Goal: Task Accomplishment & Management: Complete application form

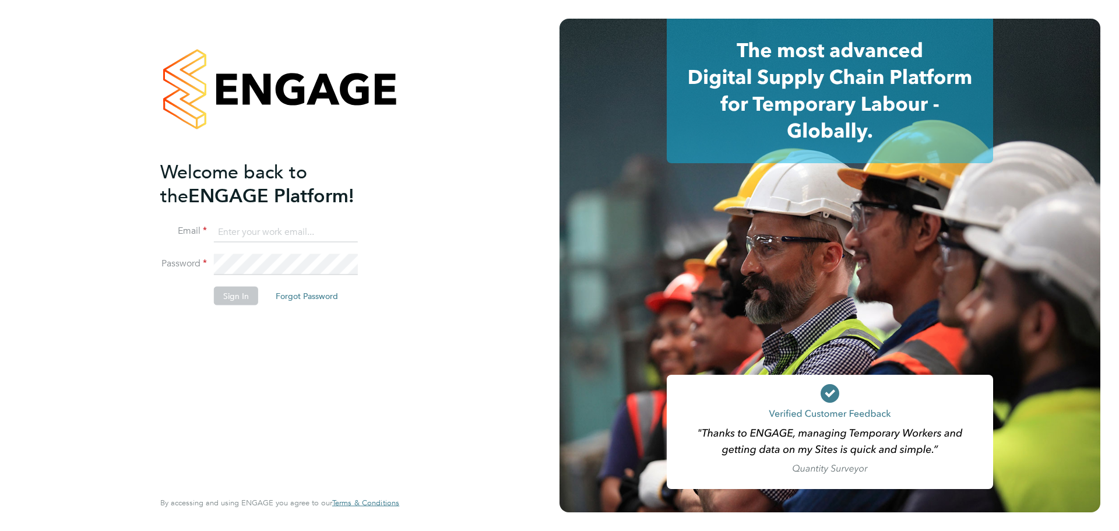
type input "steve.ashton6@btinternet.com"
click at [242, 297] on button "Sign In" at bounding box center [236, 295] width 44 height 19
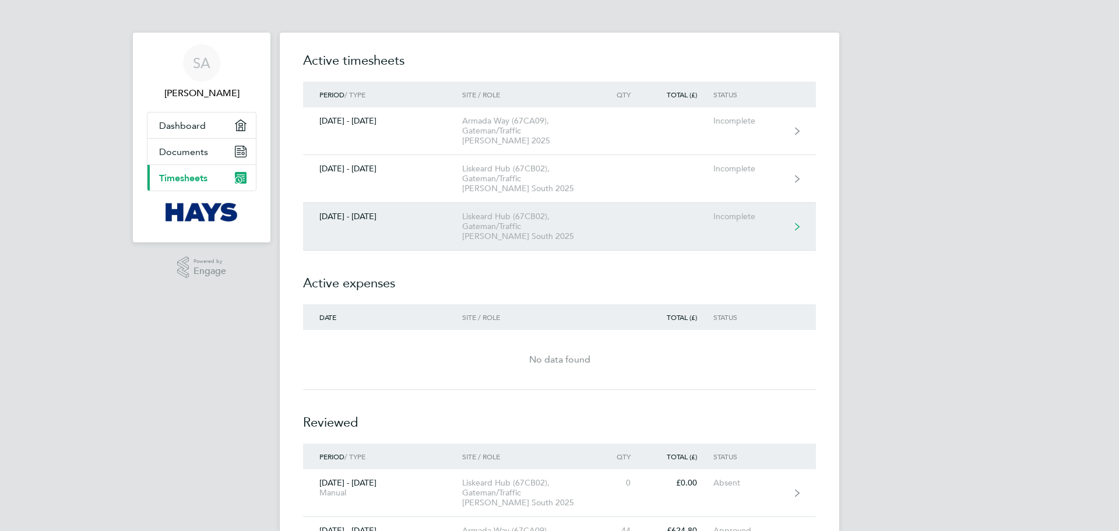
click at [797, 223] on icon at bounding box center [797, 227] width 5 height 8
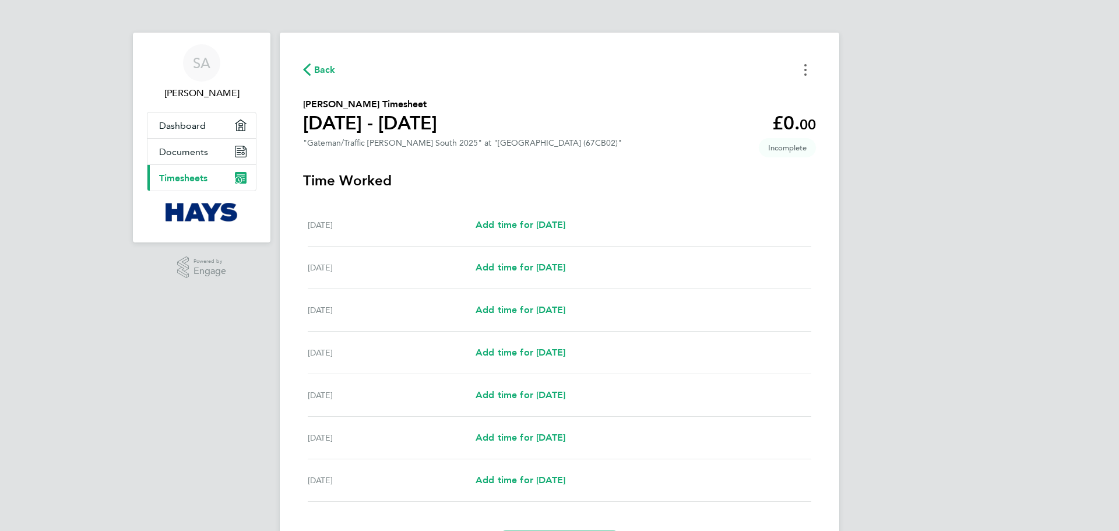
click at [809, 67] on button "Timesheets Menu" at bounding box center [805, 70] width 21 height 18
click at [731, 97] on button "Mark as absent" at bounding box center [746, 95] width 140 height 23
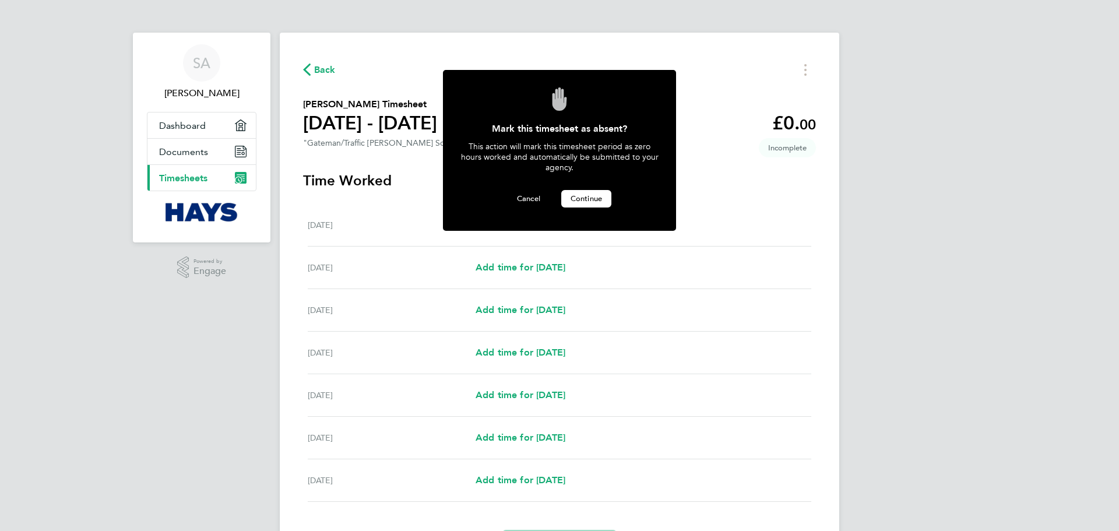
click at [584, 195] on span "Continue" at bounding box center [585, 198] width 31 height 10
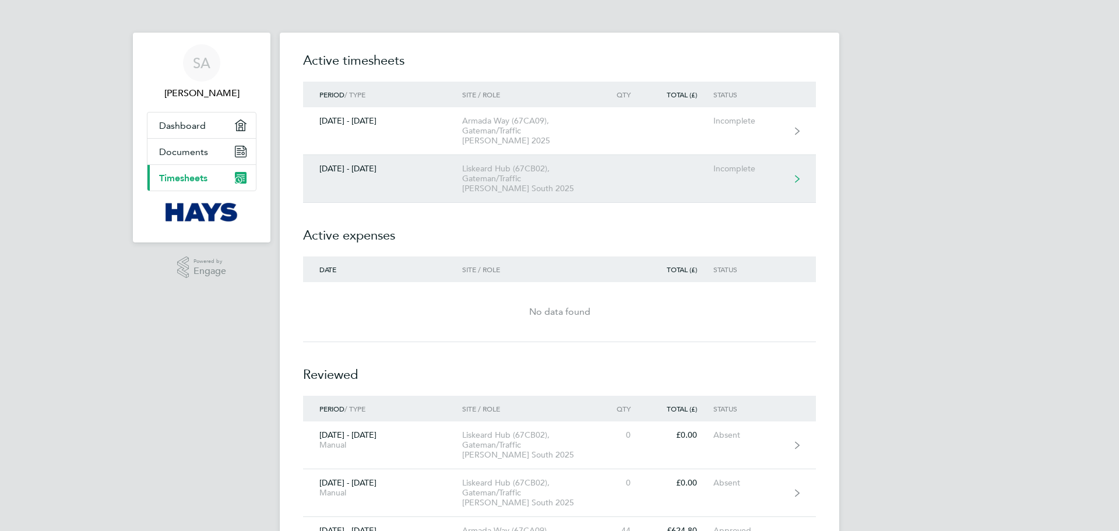
click at [797, 175] on icon at bounding box center [797, 179] width 5 height 8
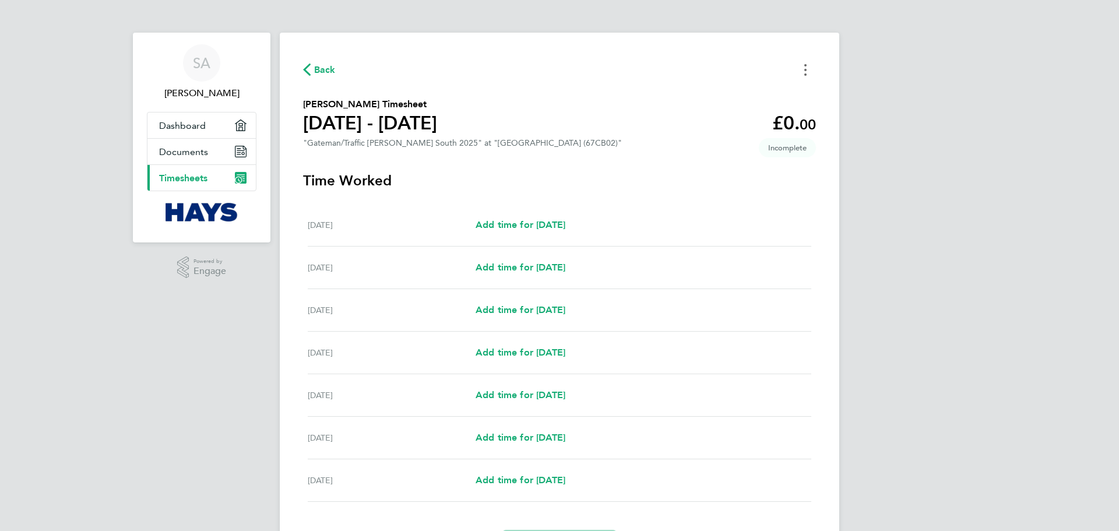
click at [810, 71] on button "Timesheets Menu" at bounding box center [805, 70] width 21 height 18
click at [734, 98] on button "Mark as absent" at bounding box center [746, 95] width 140 height 23
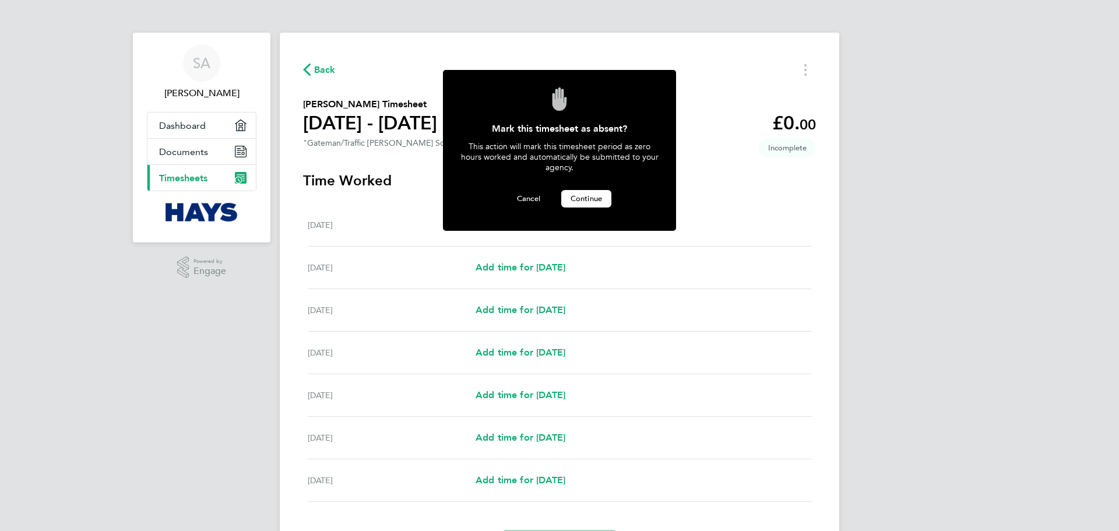
click at [587, 198] on span "Continue" at bounding box center [585, 198] width 31 height 10
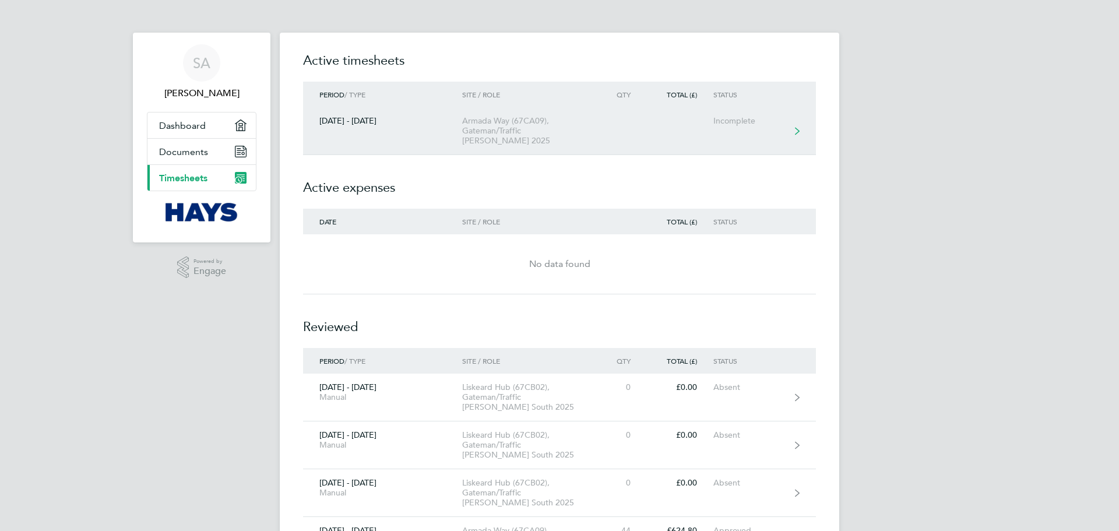
click at [741, 124] on div "Incomplete" at bounding box center [749, 121] width 72 height 10
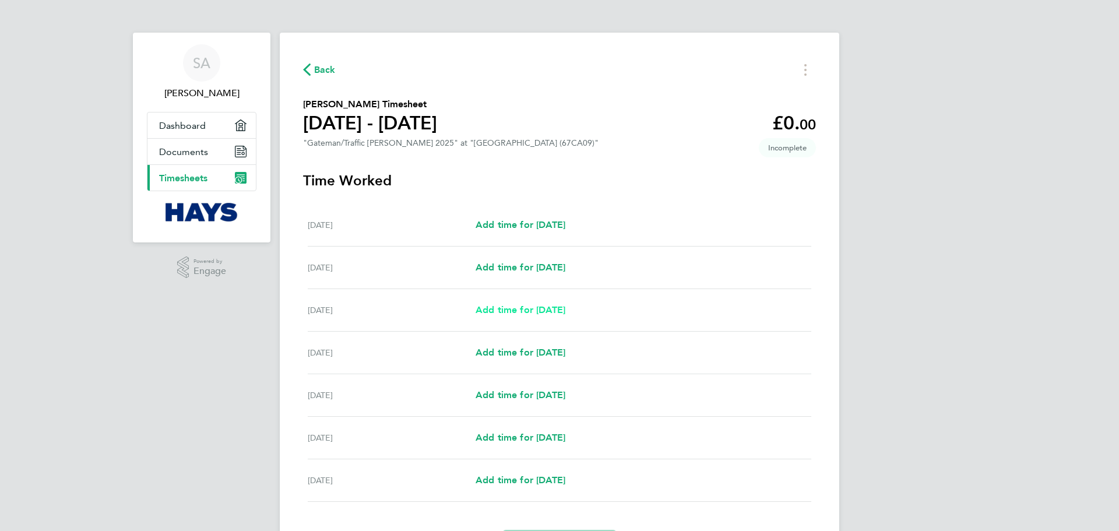
click at [501, 311] on span "Add time for [DATE]" at bounding box center [520, 309] width 90 height 11
select select "30"
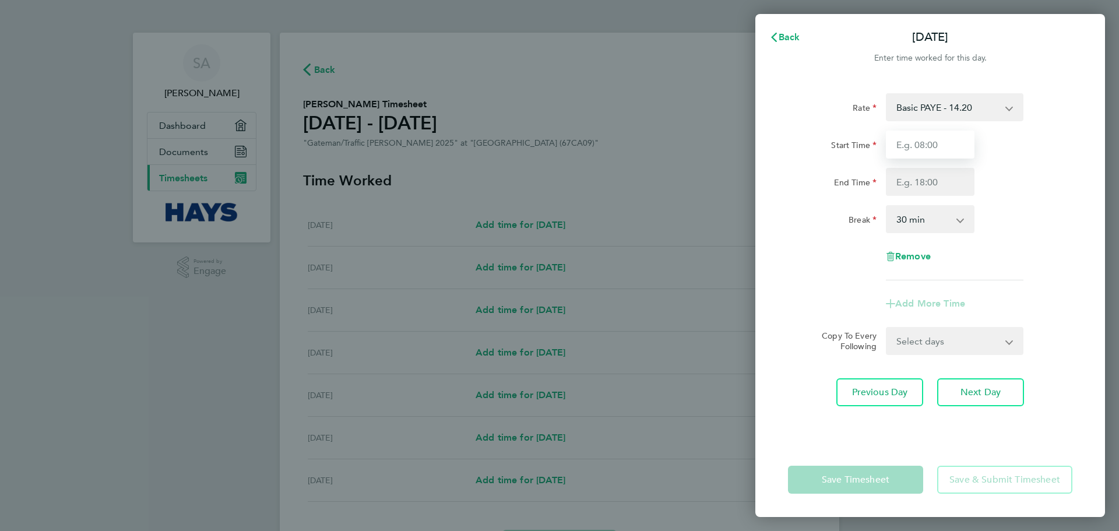
click at [938, 147] on input "Start Time" at bounding box center [930, 145] width 89 height 28
click at [911, 144] on input "Start Time" at bounding box center [930, 145] width 89 height 28
click at [925, 181] on input "End Time" at bounding box center [930, 182] width 89 height 28
click at [931, 145] on input "Start Time" at bounding box center [930, 145] width 89 height 28
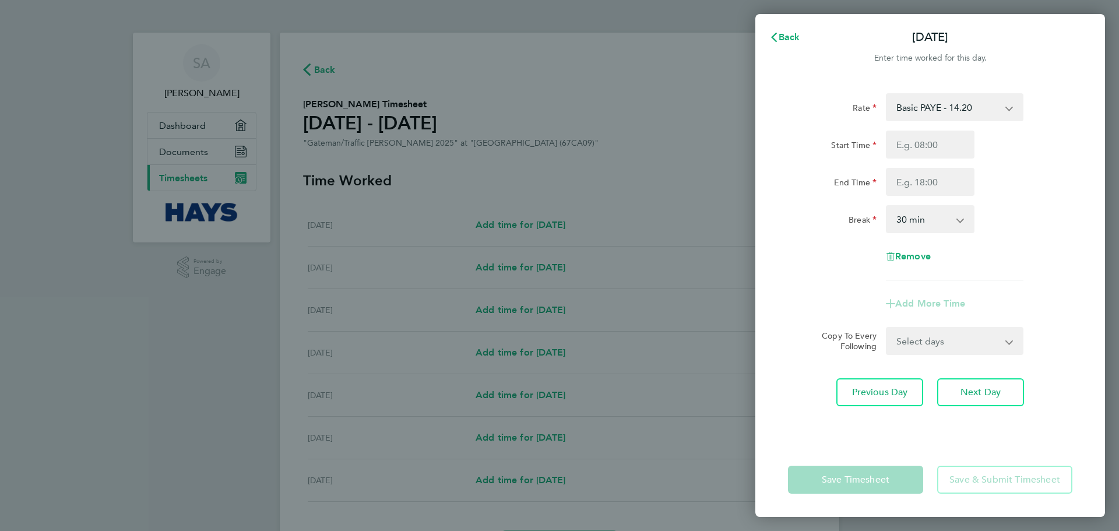
click at [1010, 109] on app-icon-cross-button at bounding box center [1015, 107] width 14 height 26
click at [914, 140] on input "Start Time" at bounding box center [930, 145] width 89 height 28
type input "07:30"
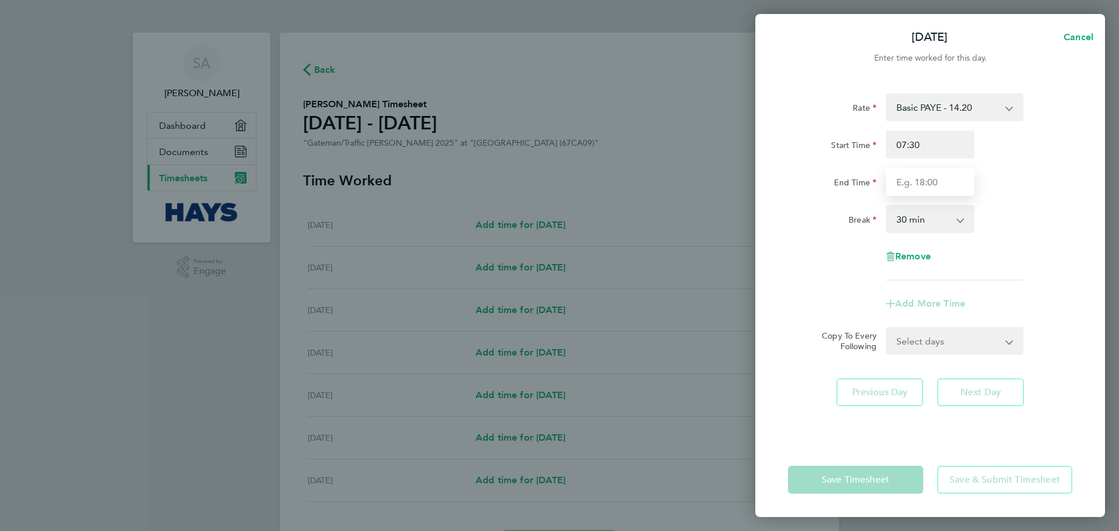
click at [944, 184] on input "End Time" at bounding box center [930, 182] width 89 height 28
type input "17:00"
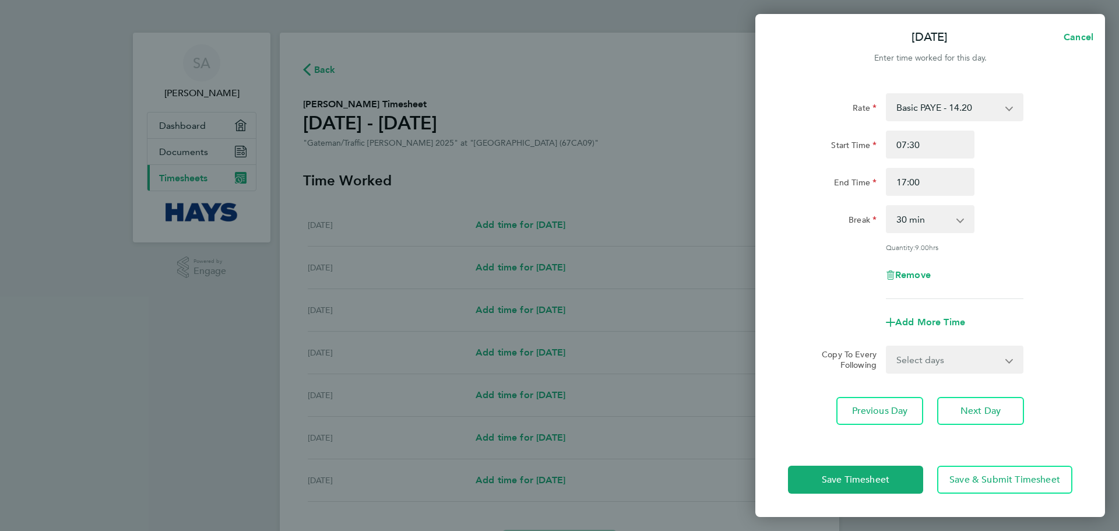
click at [960, 220] on app-icon-cross-button at bounding box center [966, 219] width 14 height 26
click at [960, 219] on app-icon-cross-button at bounding box center [966, 219] width 14 height 26
click at [966, 409] on span "Next Day" at bounding box center [980, 411] width 40 height 12
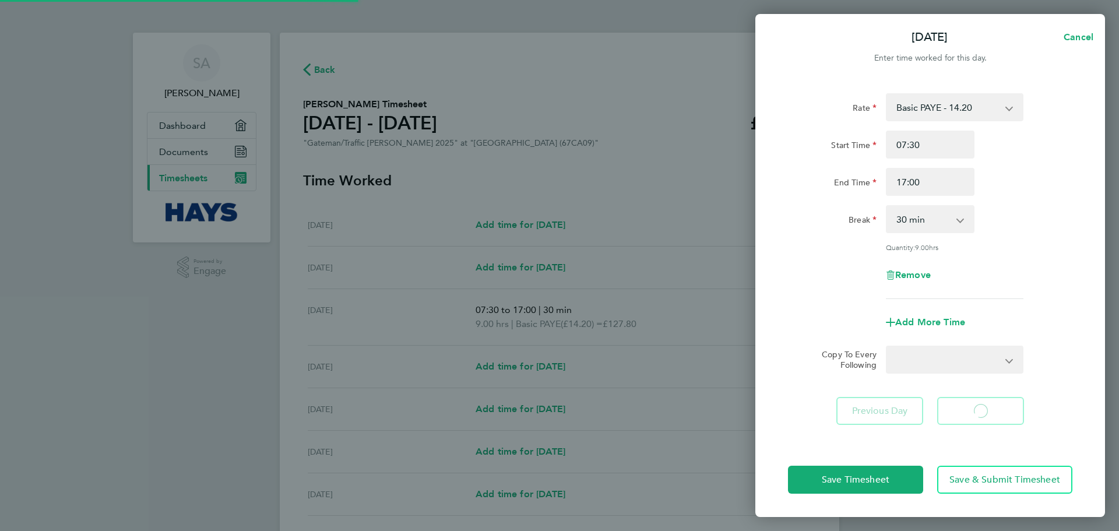
select select "30"
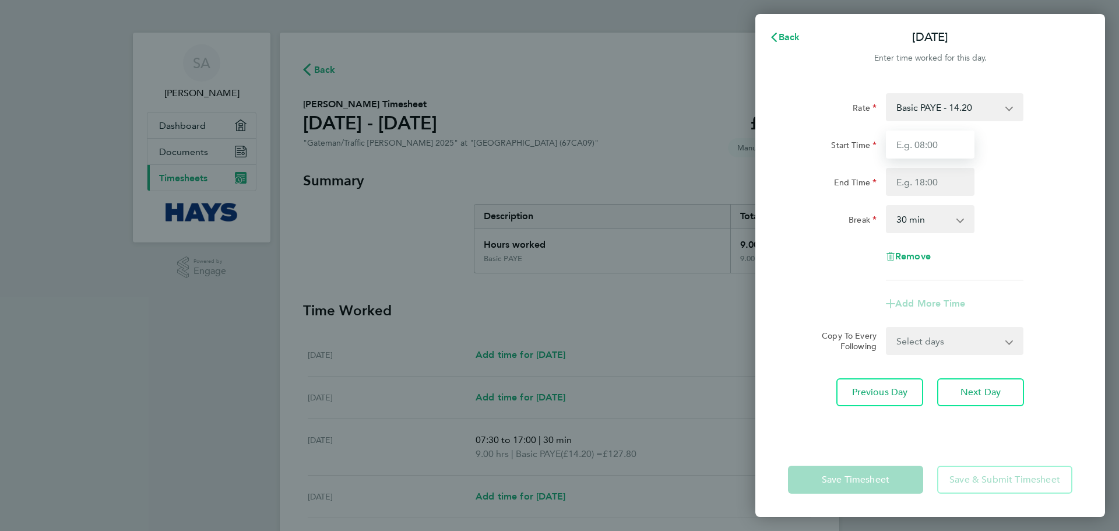
click at [929, 146] on input "Start Time" at bounding box center [930, 145] width 89 height 28
type input "07:30"
click at [932, 180] on input "End Time" at bounding box center [930, 182] width 89 height 28
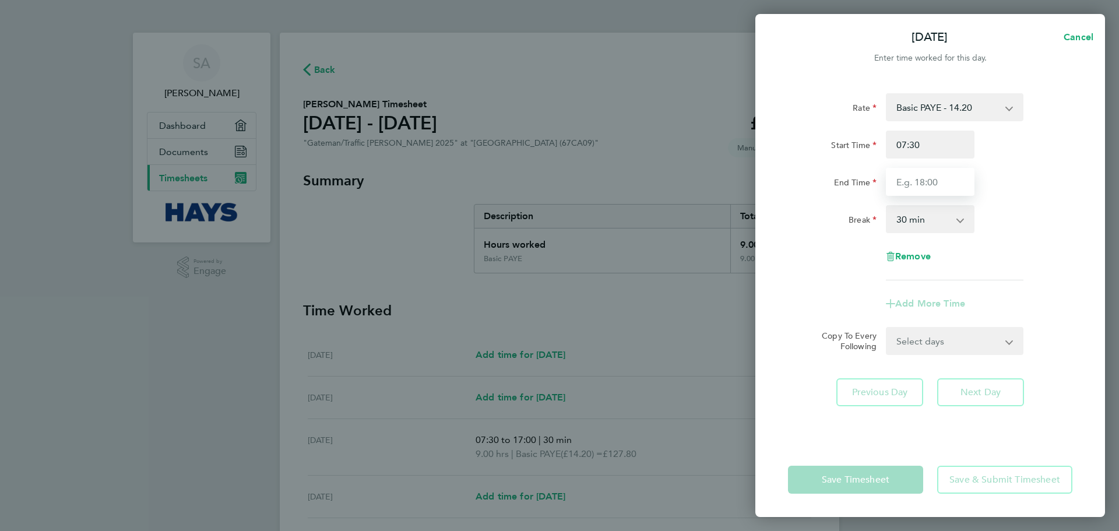
type input "17:00"
click at [938, 221] on select "0 min 15 min 30 min 45 min 60 min 75 min 90 min" at bounding box center [923, 219] width 72 height 26
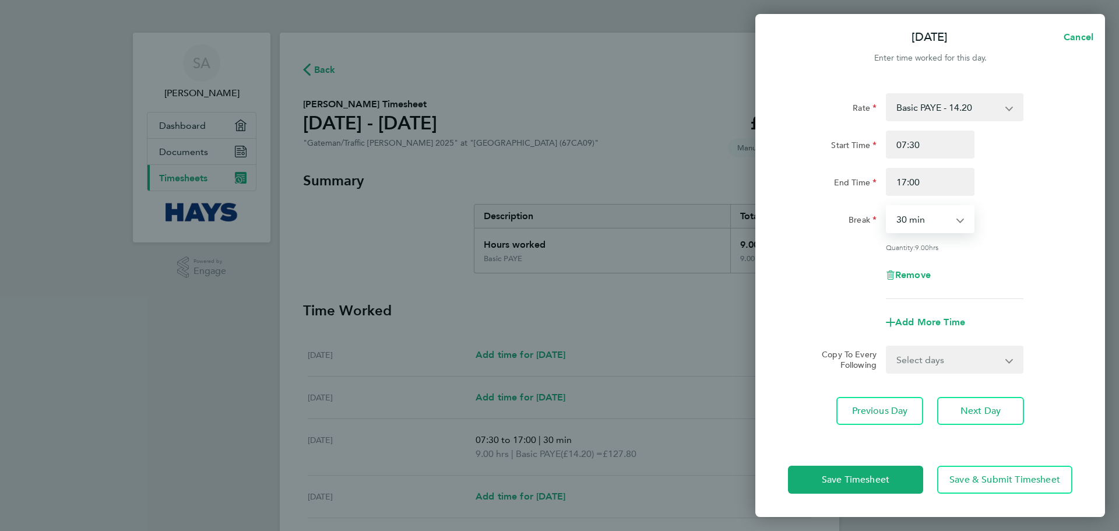
click at [887, 206] on select "0 min 15 min 30 min 45 min 60 min 75 min 90 min" at bounding box center [923, 219] width 72 height 26
click at [967, 410] on span "Next Day" at bounding box center [980, 411] width 40 height 12
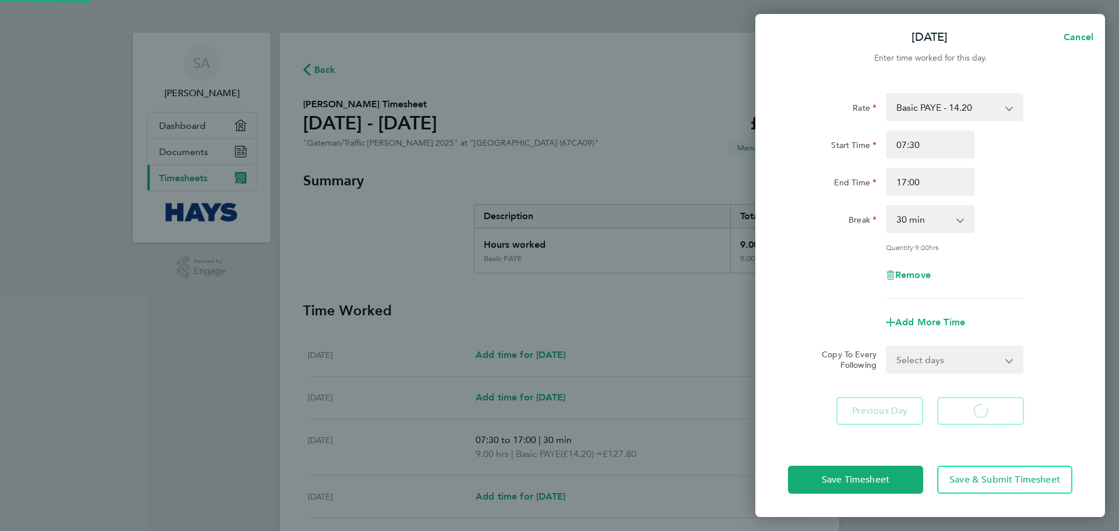
select select "30"
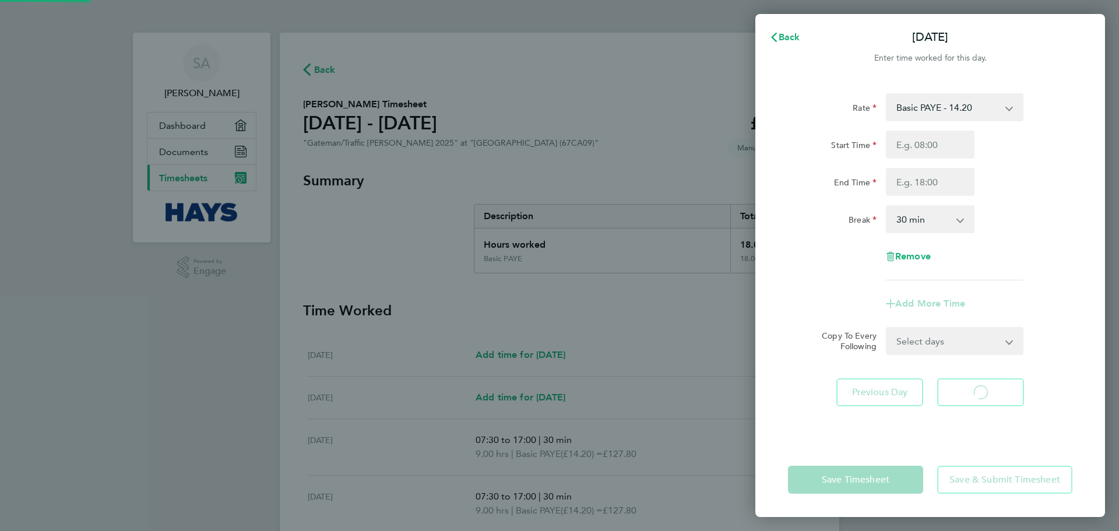
select select "30"
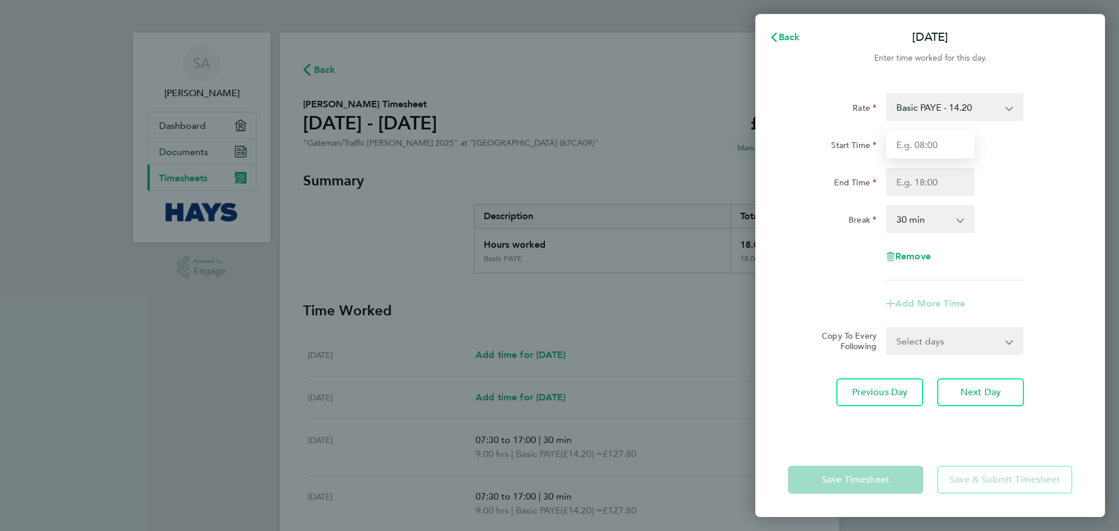
click at [943, 139] on input "Start Time" at bounding box center [930, 145] width 89 height 28
type input "07:30"
click at [936, 185] on input "End Time" at bounding box center [930, 182] width 89 height 28
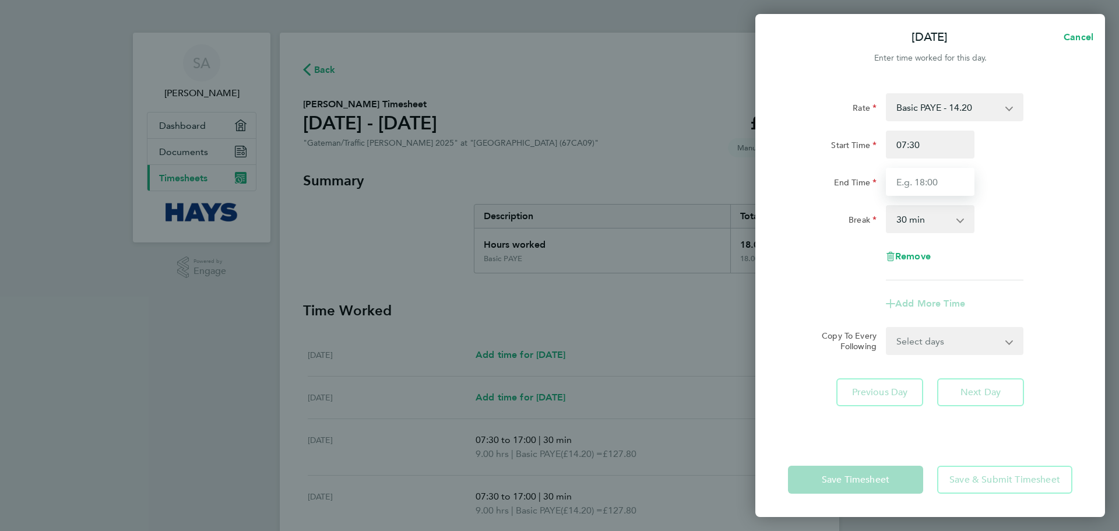
type input "17:00"
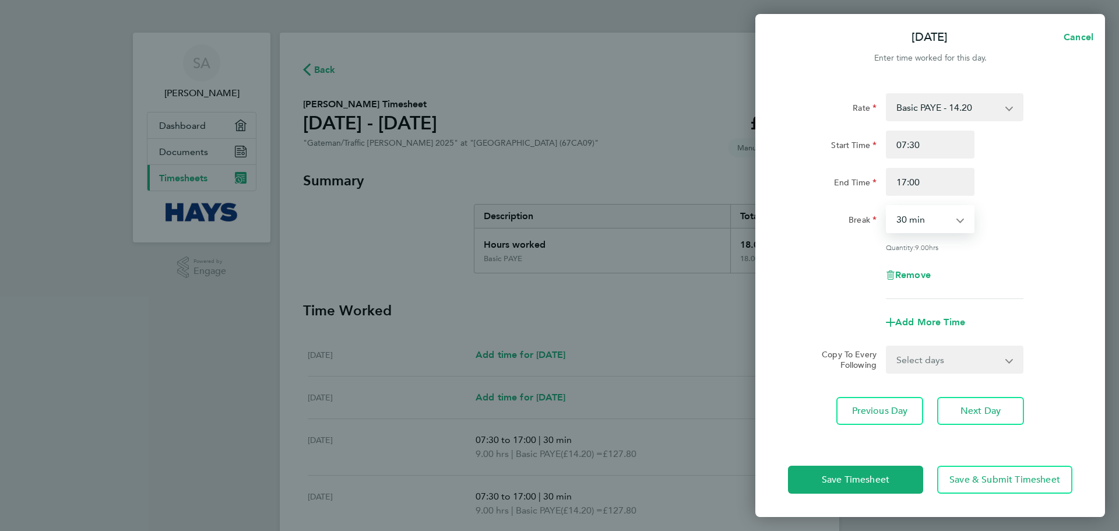
click at [939, 223] on select "0 min 15 min 30 min 45 min 60 min 75 min 90 min" at bounding box center [923, 219] width 72 height 26
click at [887, 206] on select "0 min 15 min 30 min 45 min 60 min 75 min 90 min" at bounding box center [923, 219] width 72 height 26
click at [972, 407] on span "Next Day" at bounding box center [980, 411] width 40 height 12
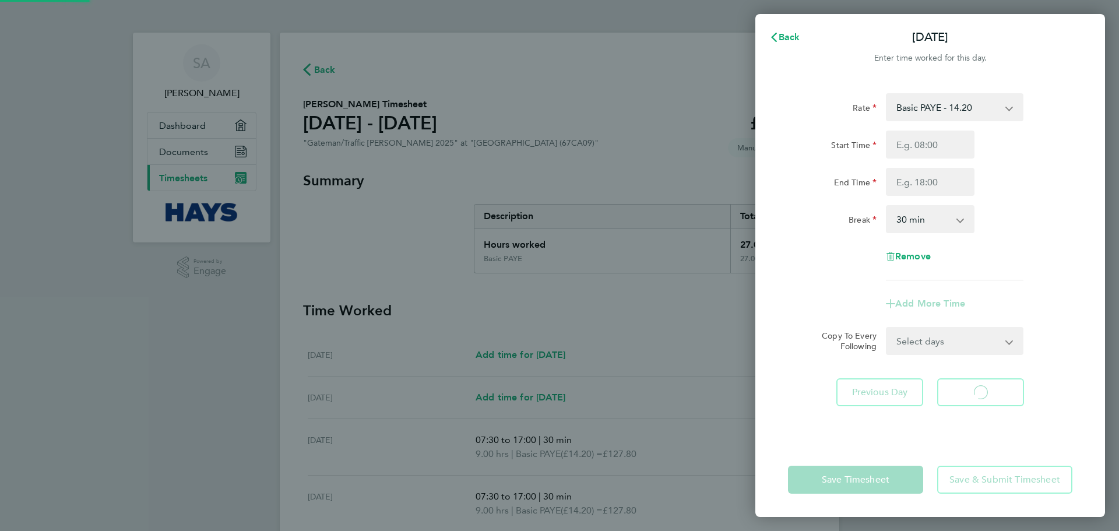
select select "30"
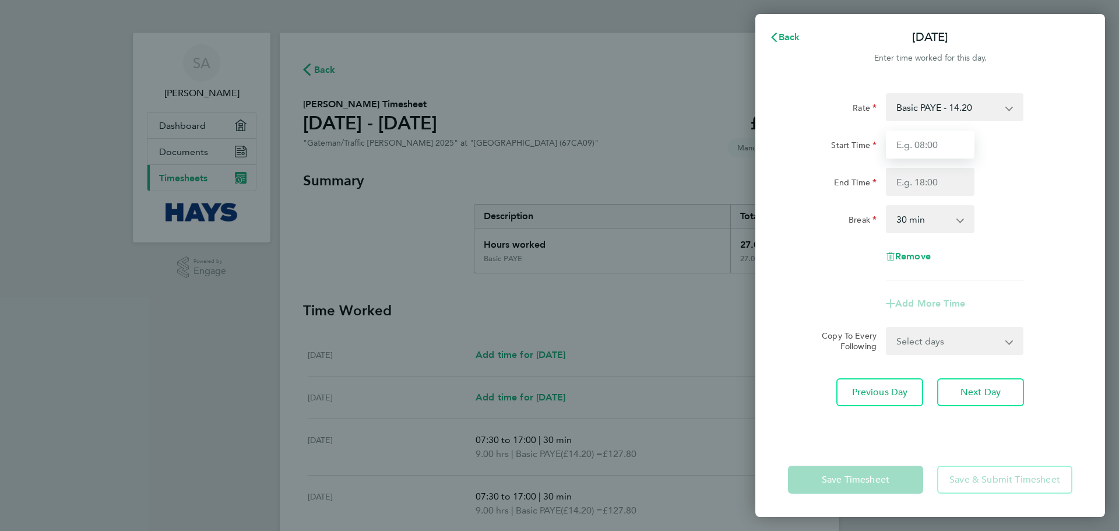
click at [940, 146] on input "Start Time" at bounding box center [930, 145] width 89 height 28
type input "07:30"
click at [933, 182] on input "End Time" at bounding box center [930, 182] width 89 height 28
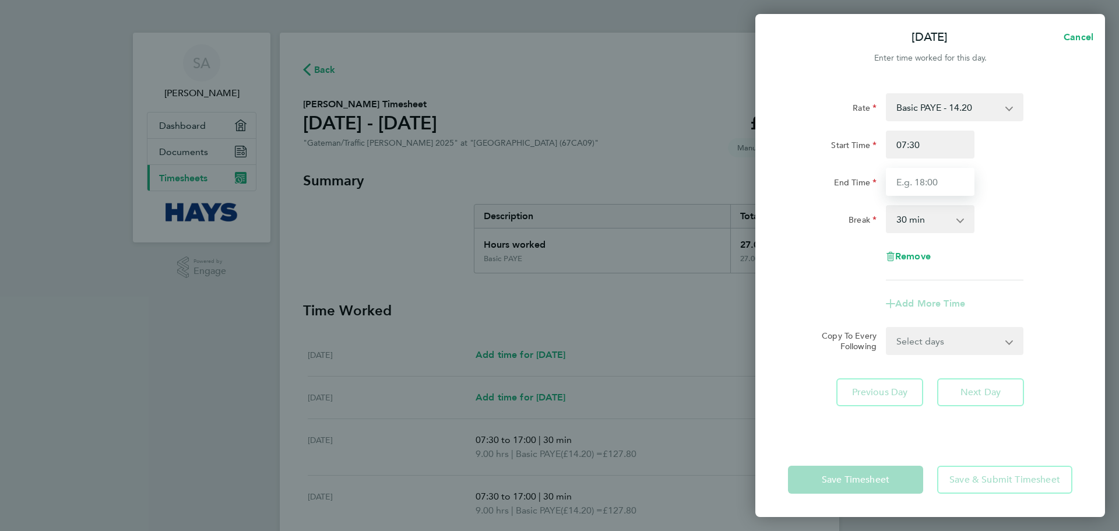
type input "17:00"
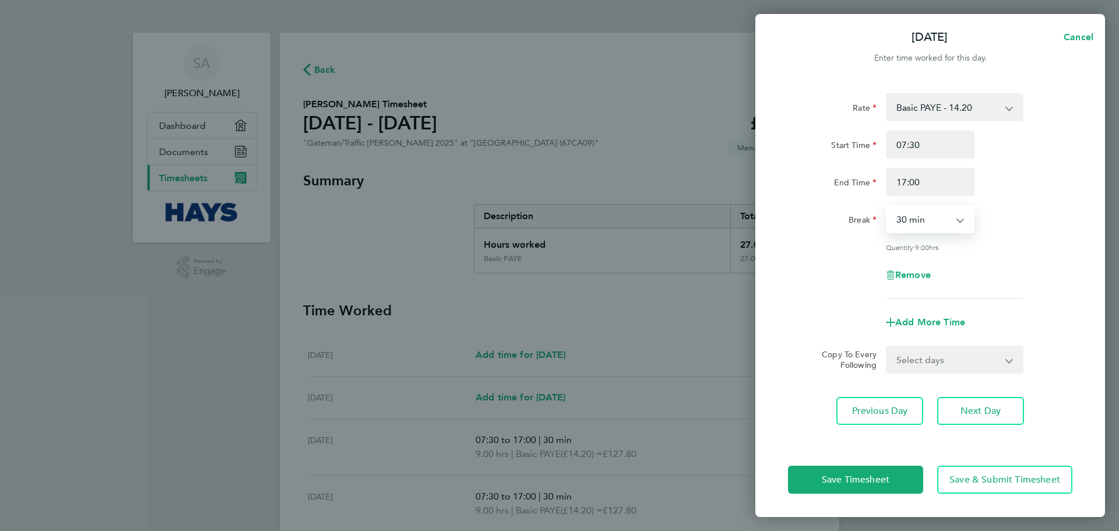
click at [930, 221] on select "0 min 15 min 30 min 45 min 60 min 75 min 90 min" at bounding box center [923, 219] width 72 height 26
click at [887, 206] on select "0 min 15 min 30 min 45 min 60 min 75 min 90 min" at bounding box center [923, 219] width 72 height 26
click at [964, 406] on span "Next Day" at bounding box center [980, 411] width 40 height 12
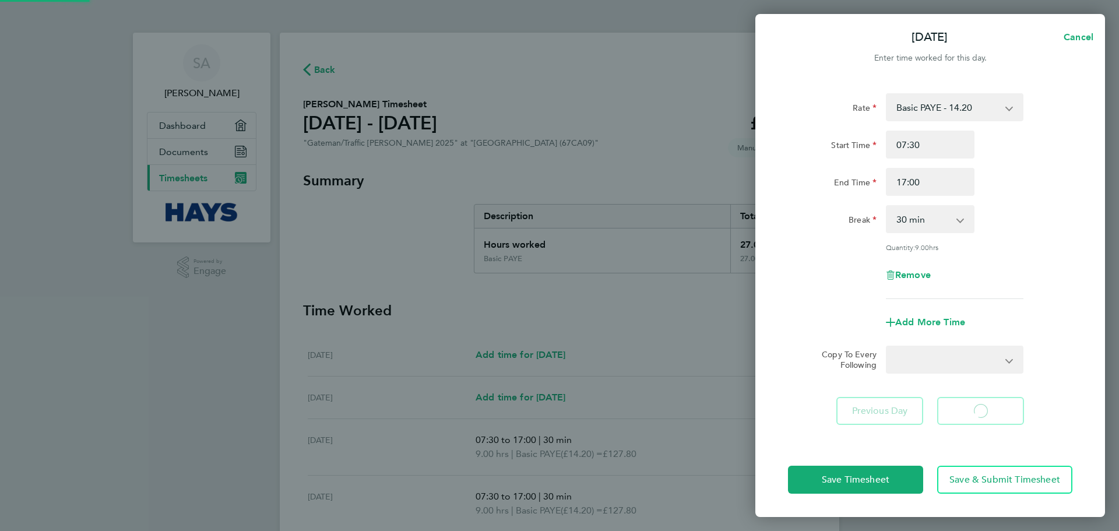
select select "30"
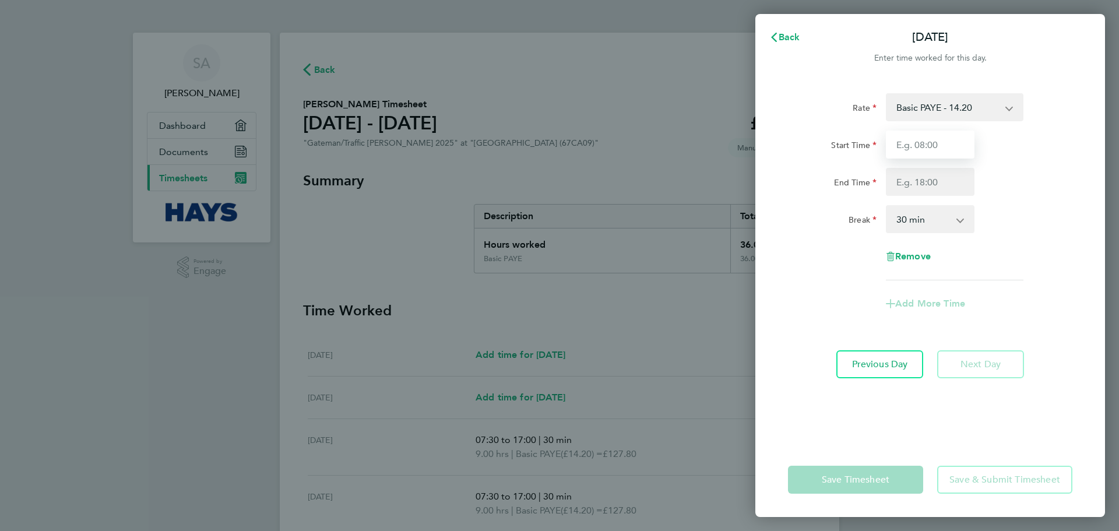
click at [942, 138] on input "Start Time" at bounding box center [930, 145] width 89 height 28
type input "07:30"
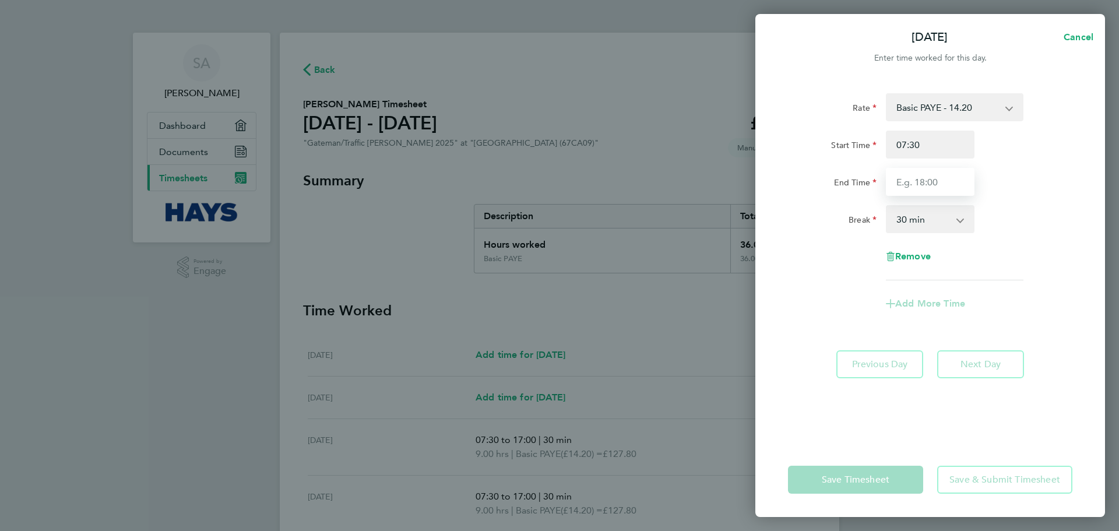
click at [945, 186] on input "End Time" at bounding box center [930, 182] width 89 height 28
type input "16:00"
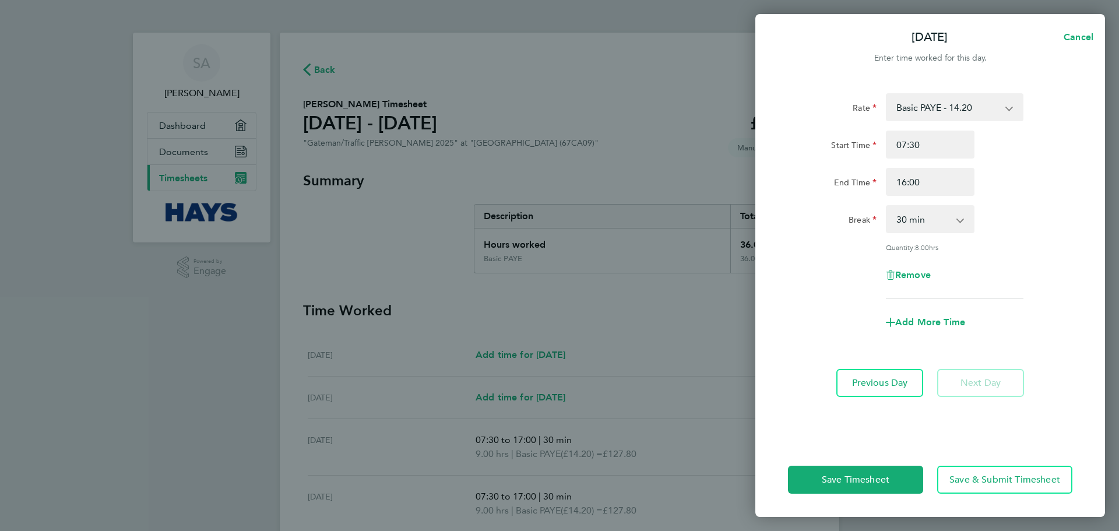
click at [963, 224] on app-icon-cross-button at bounding box center [966, 219] width 14 height 26
click at [840, 476] on span "Save Timesheet" at bounding box center [856, 480] width 68 height 12
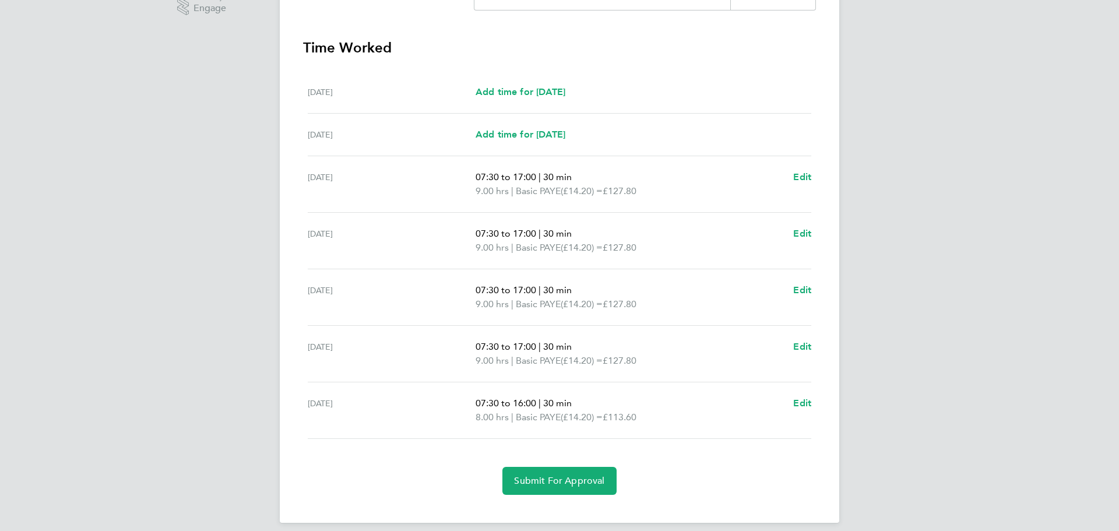
scroll to position [273, 0]
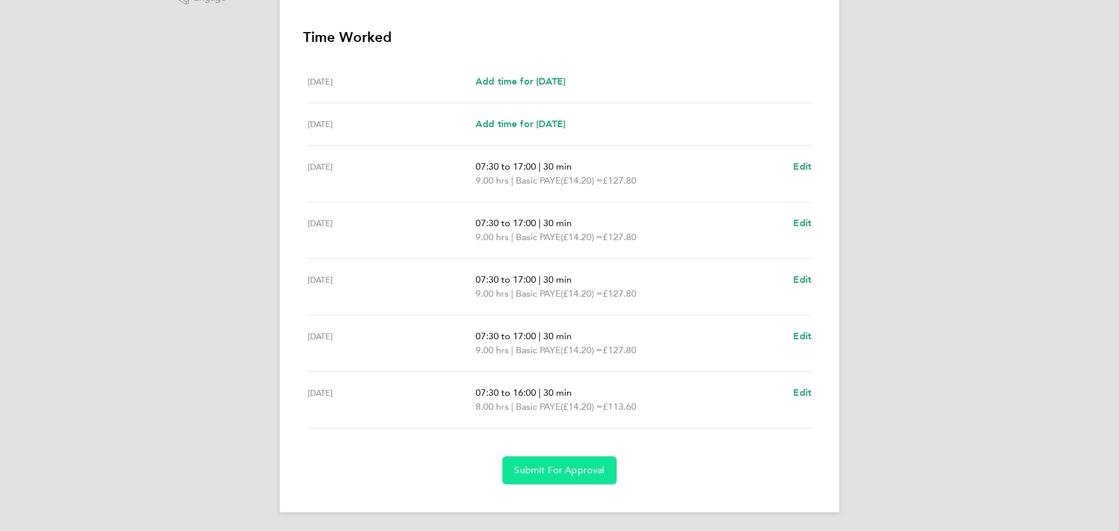
click at [570, 469] on span "Submit For Approval" at bounding box center [559, 470] width 90 height 12
